Goal: Find specific page/section: Find specific page/section

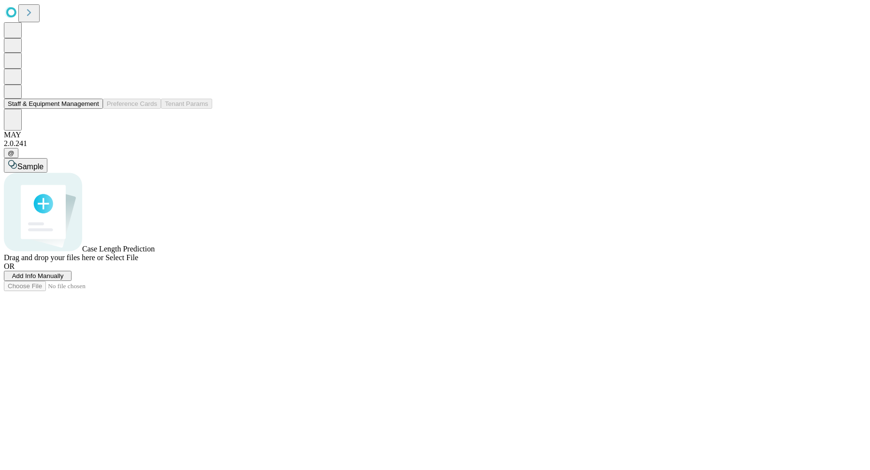
click at [49, 109] on button "Staff & Equipment Management" at bounding box center [53, 104] width 99 height 10
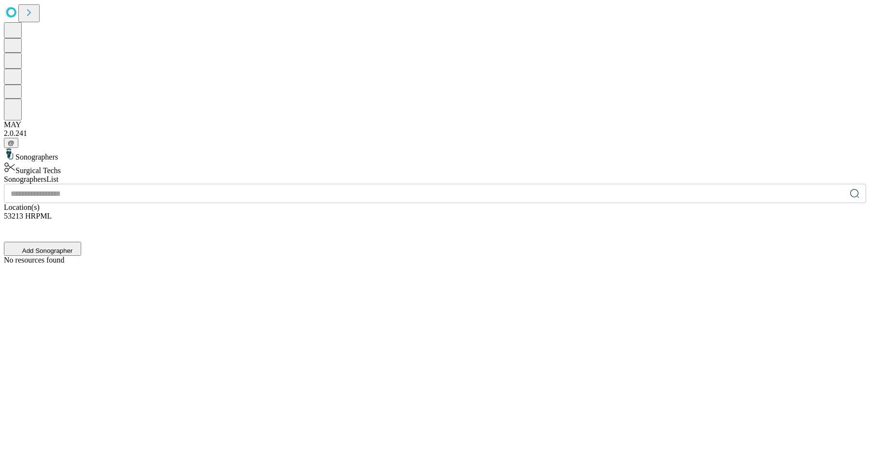
click at [153, 161] on div "Surgical Techs" at bounding box center [435, 168] width 862 height 14
